Goal: Information Seeking & Learning: Learn about a topic

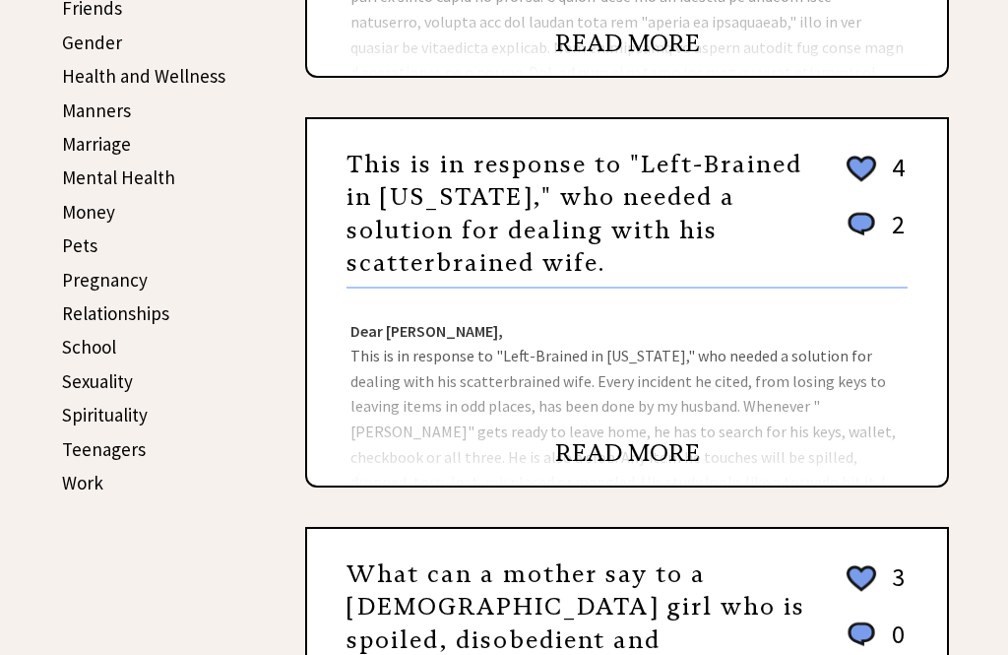
scroll to position [685, 0]
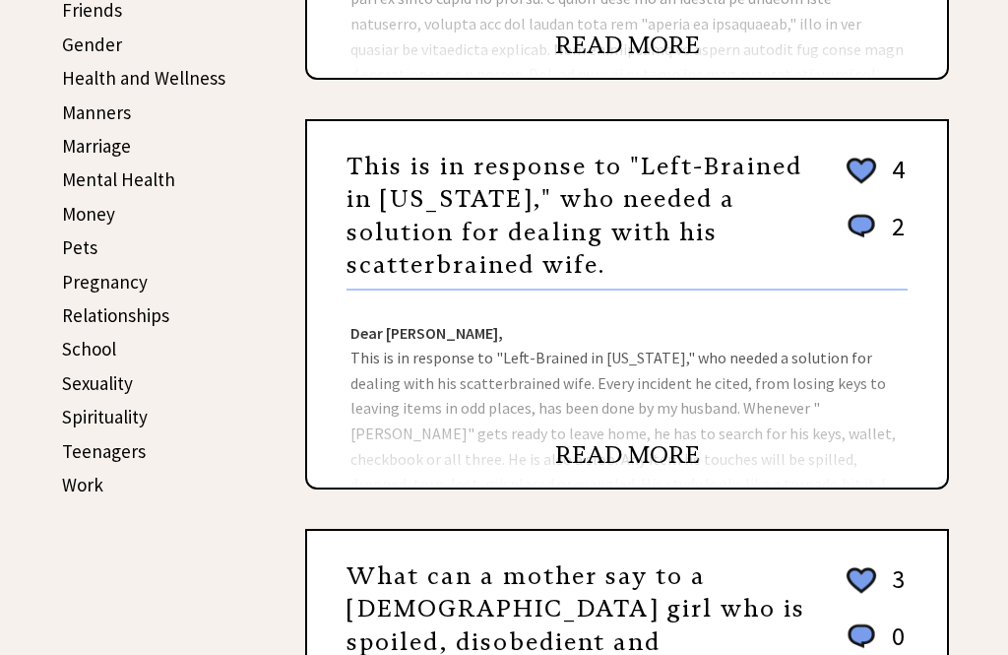
click at [611, 458] on link "READ MORE" at bounding box center [627, 455] width 145 height 30
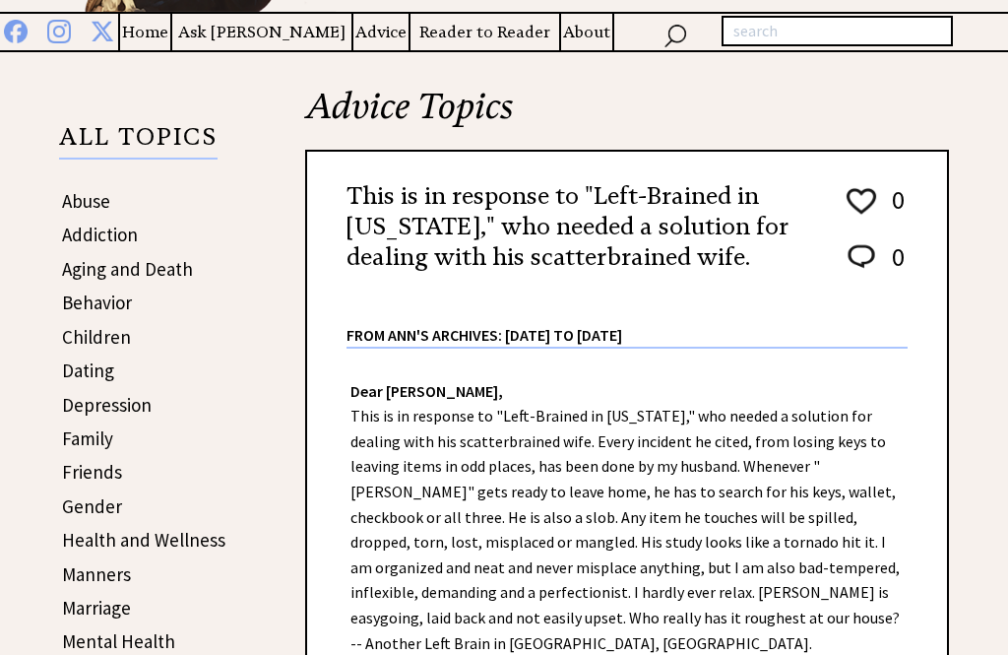
scroll to position [227, 0]
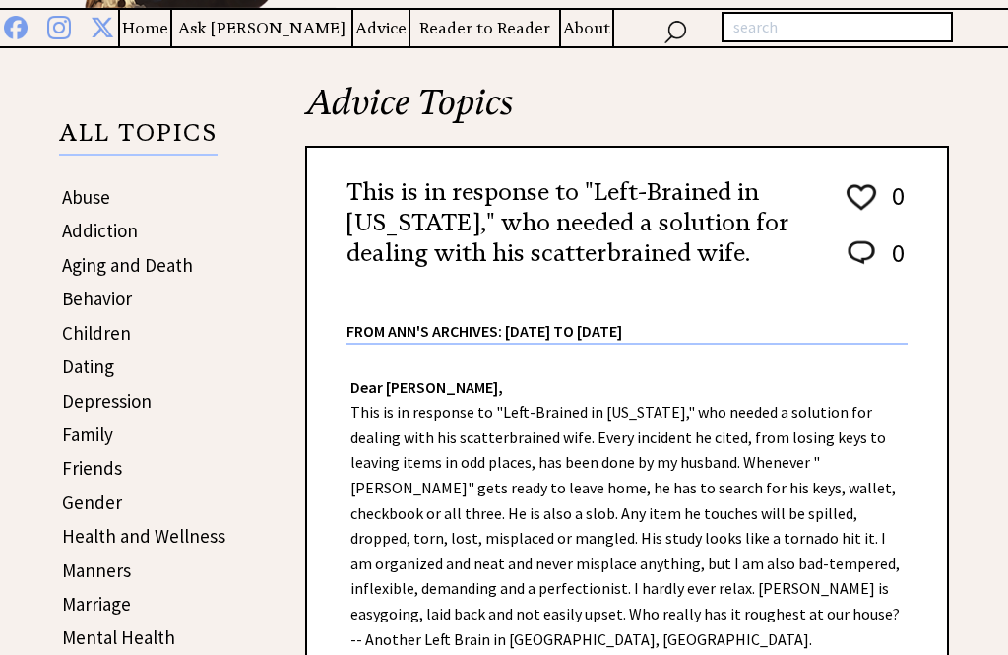
click at [82, 440] on link "Family" at bounding box center [87, 434] width 51 height 24
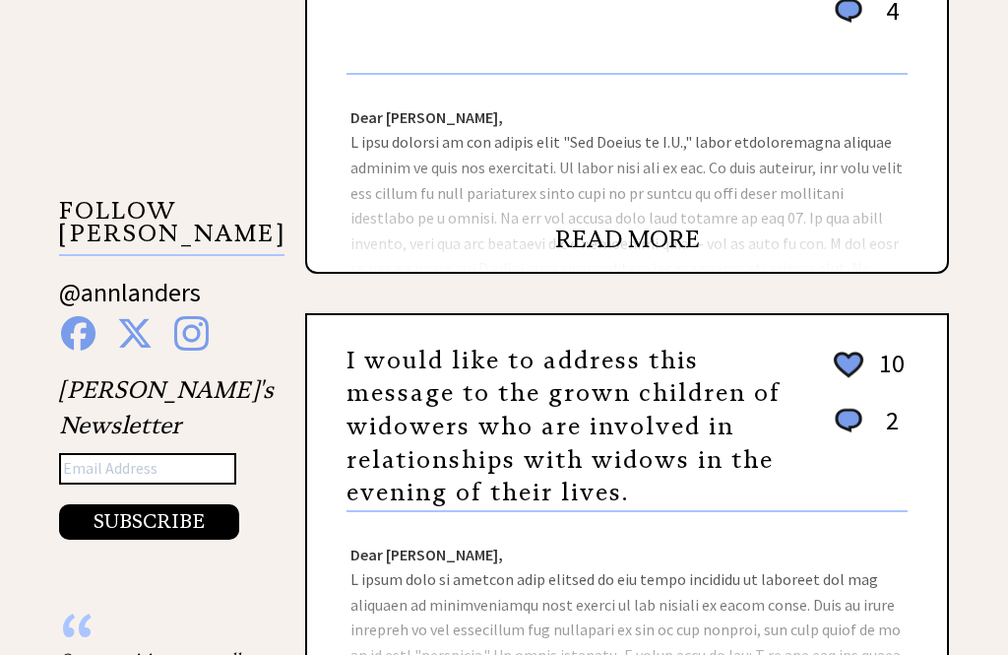
scroll to position [1721, 0]
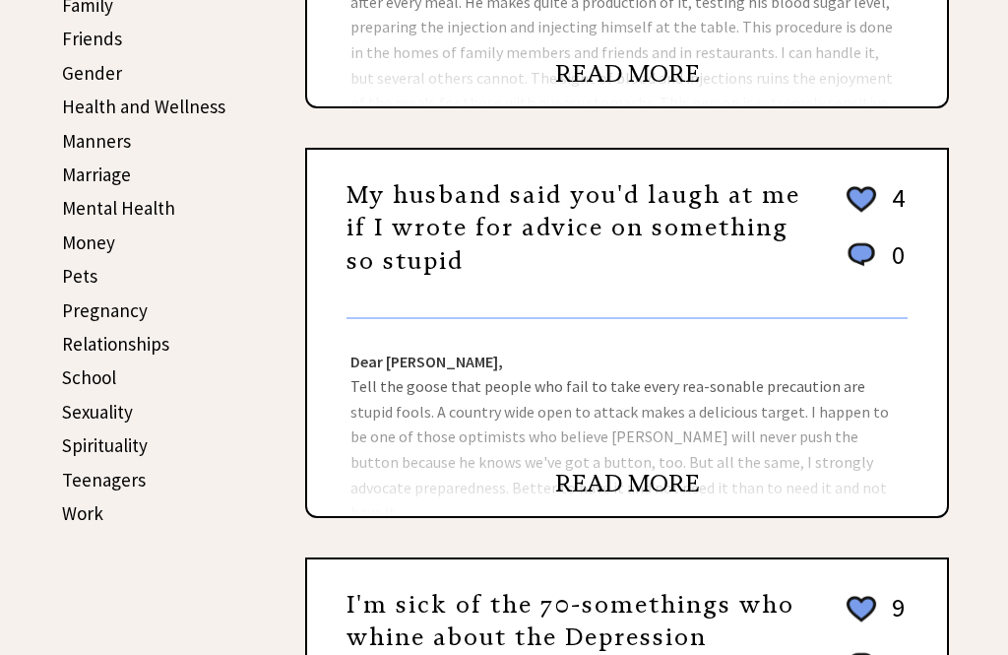
scroll to position [655, 0]
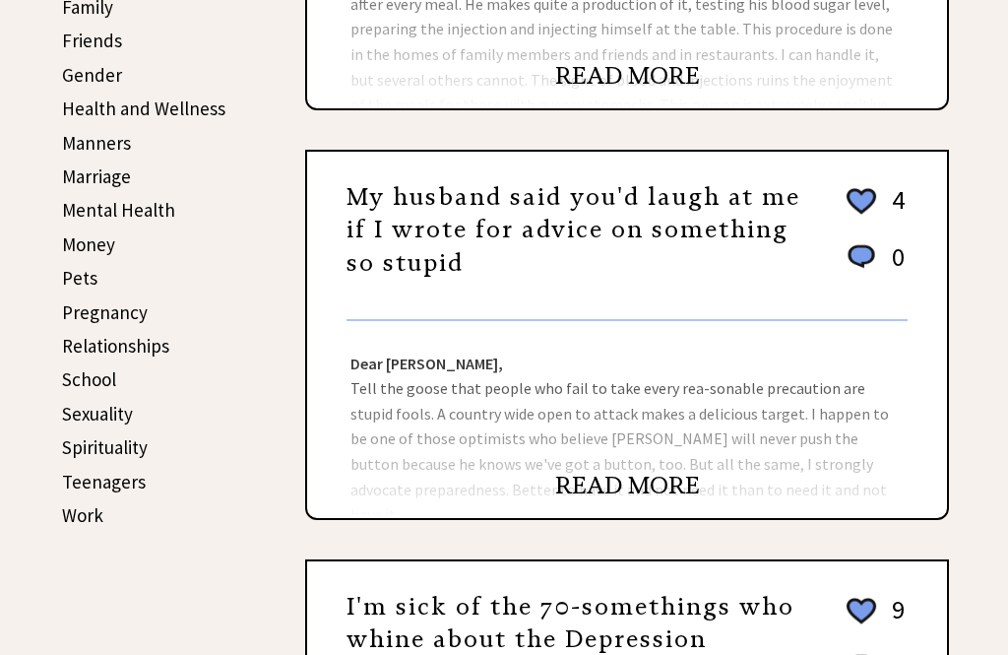
click at [620, 500] on link "READ MORE" at bounding box center [627, 486] width 145 height 30
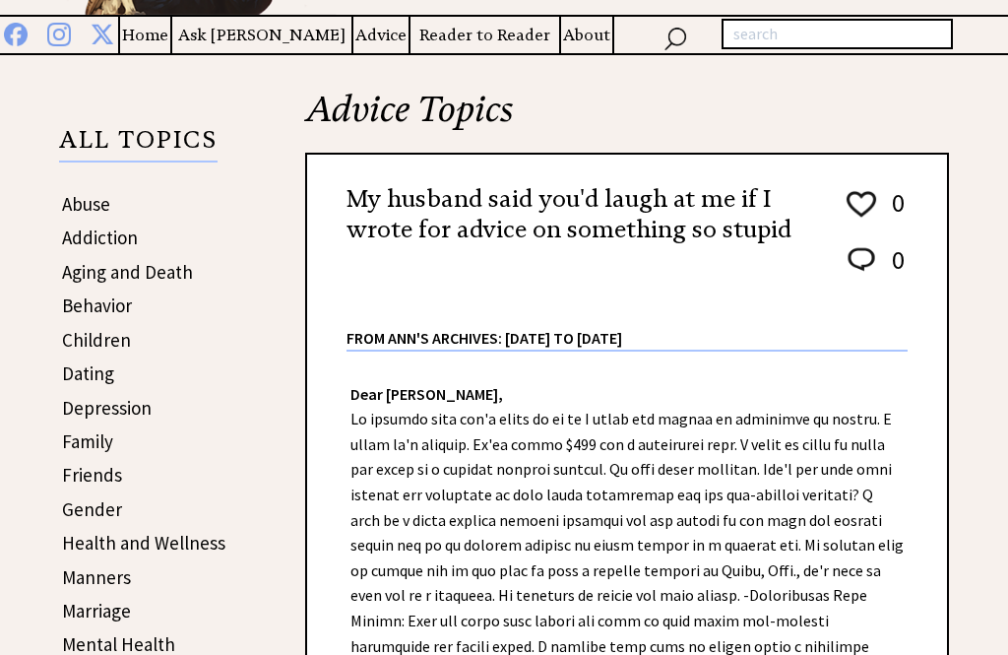
scroll to position [221, 0]
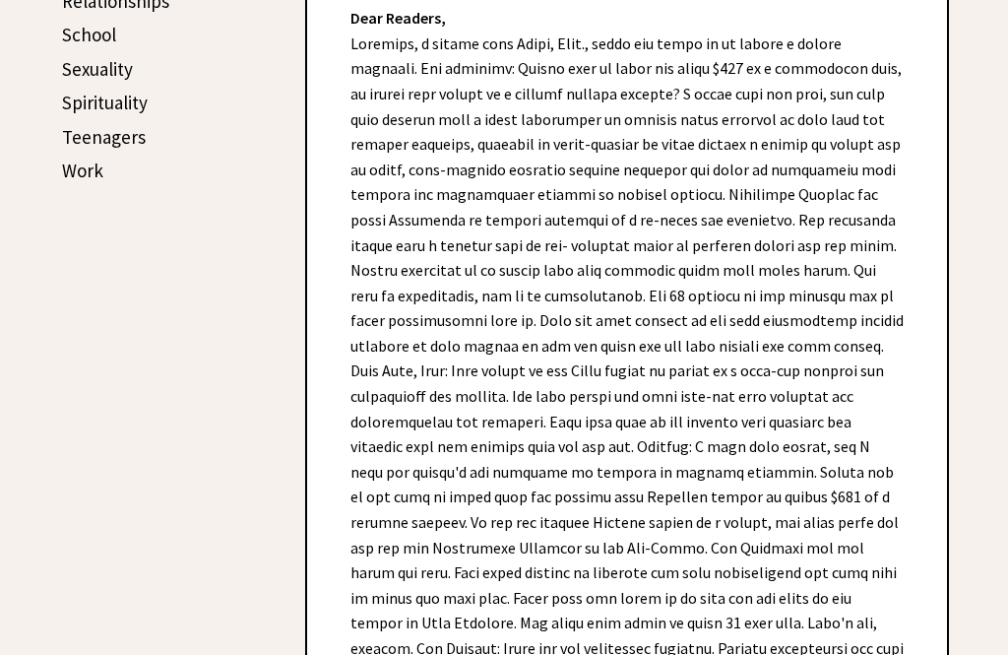
scroll to position [999, 0]
